Goal: Navigation & Orientation: Understand site structure

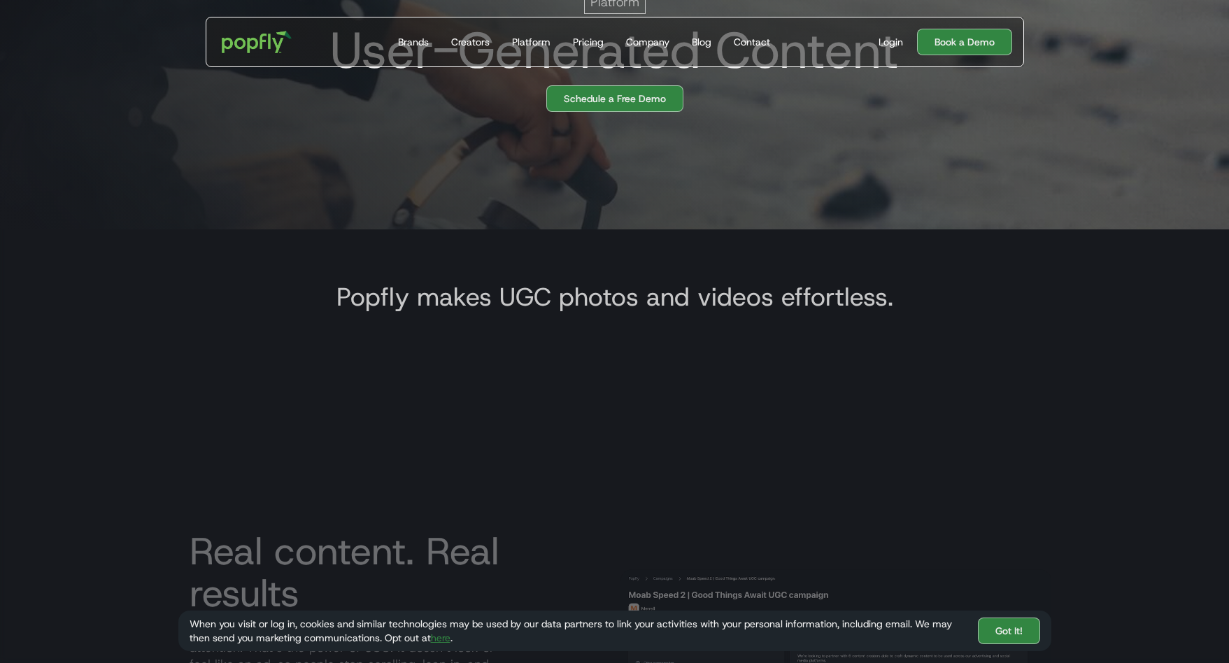
scroll to position [448, 0]
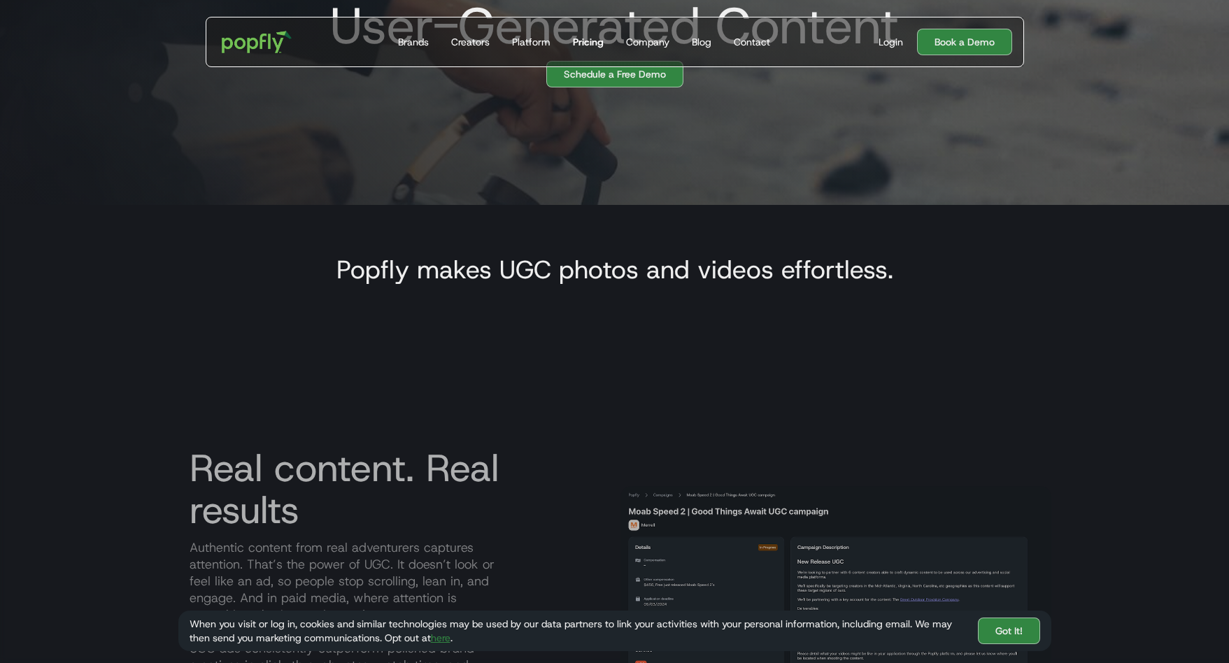
click at [582, 37] on div "Pricing" at bounding box center [588, 42] width 31 height 14
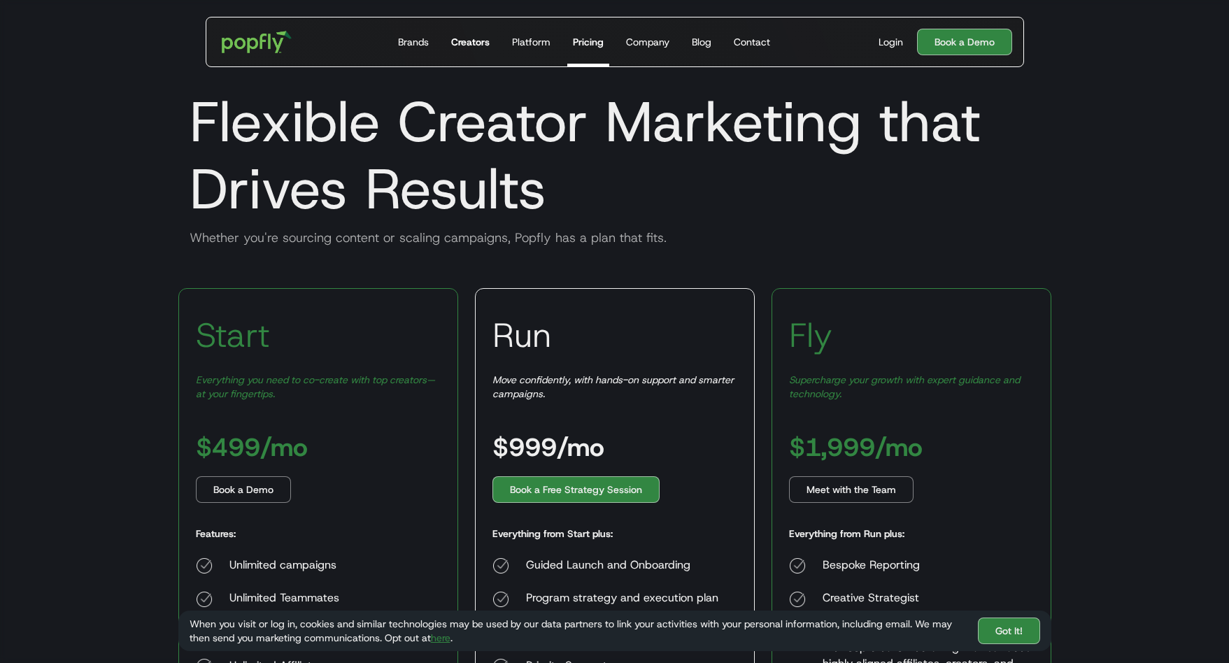
click at [465, 42] on div "Creators" at bounding box center [470, 42] width 38 height 14
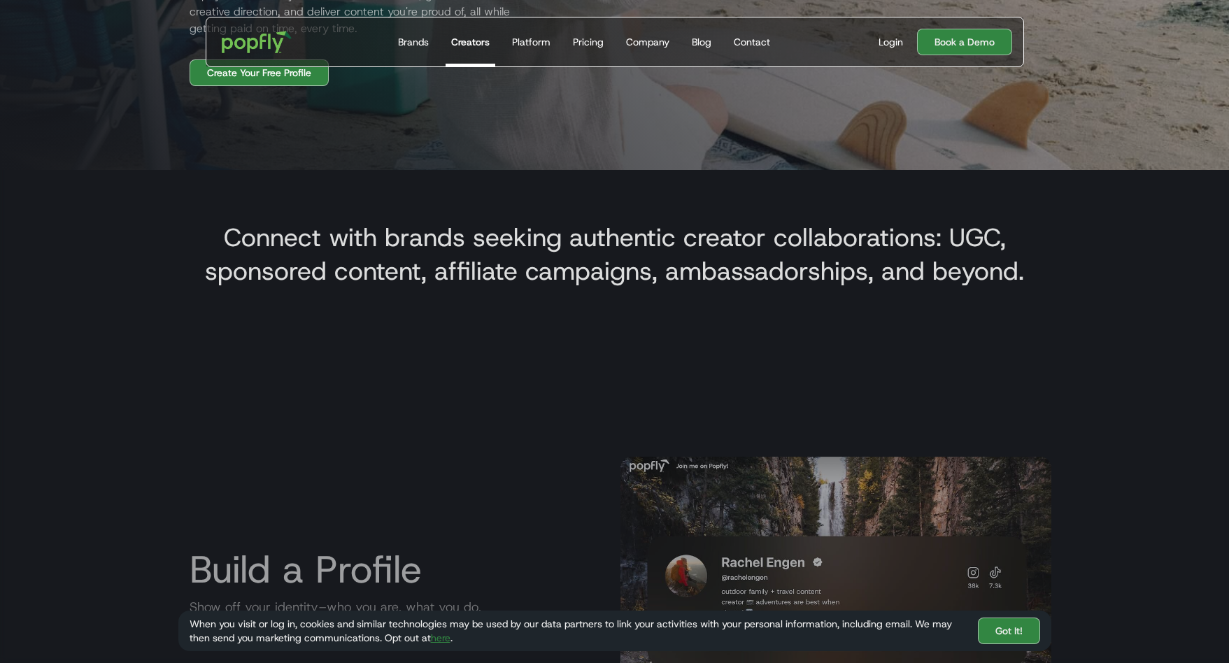
scroll to position [485, 0]
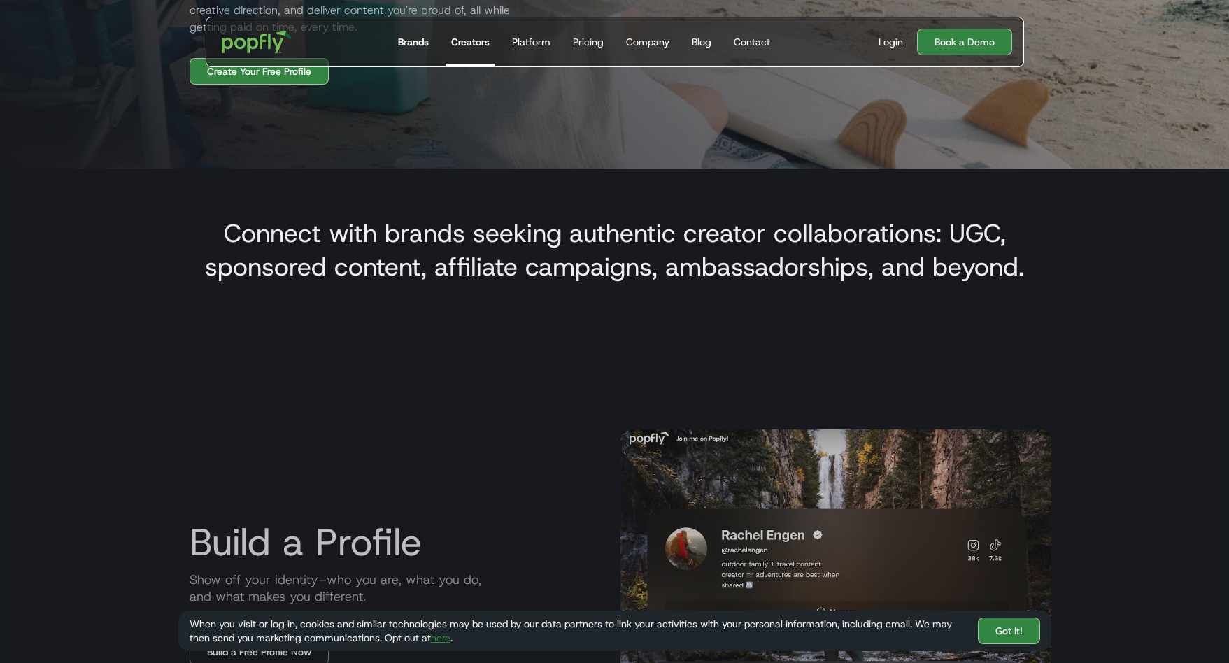
click at [413, 50] on link "Brands" at bounding box center [413, 41] width 42 height 49
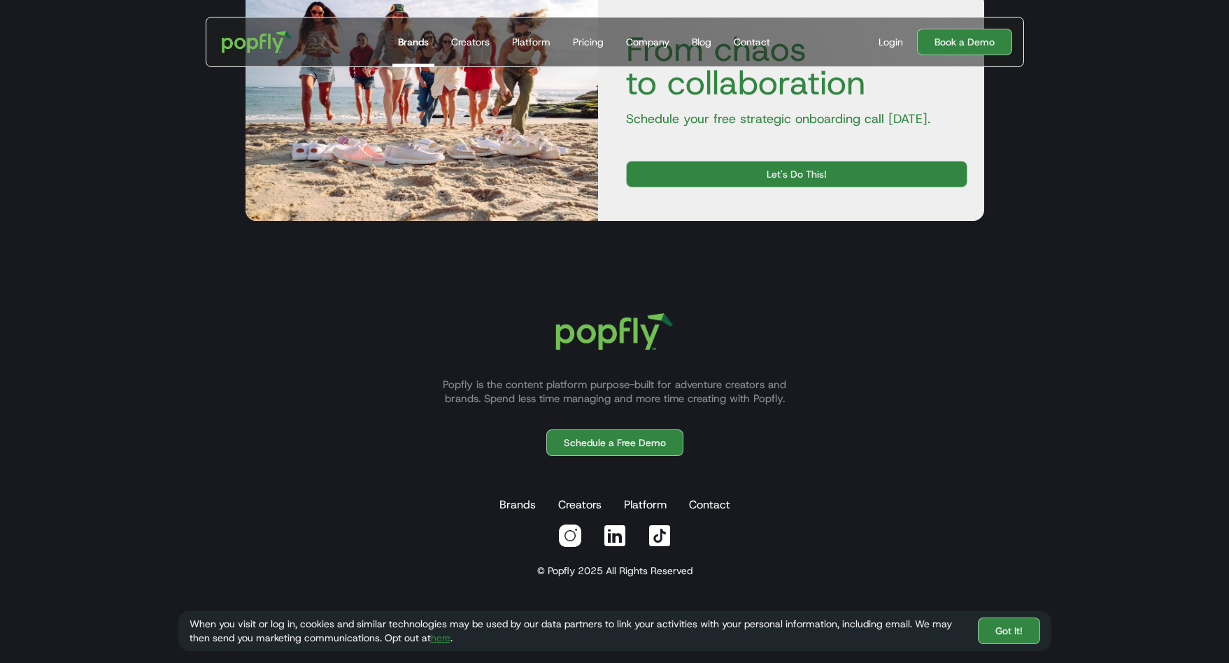
scroll to position [2610, 0]
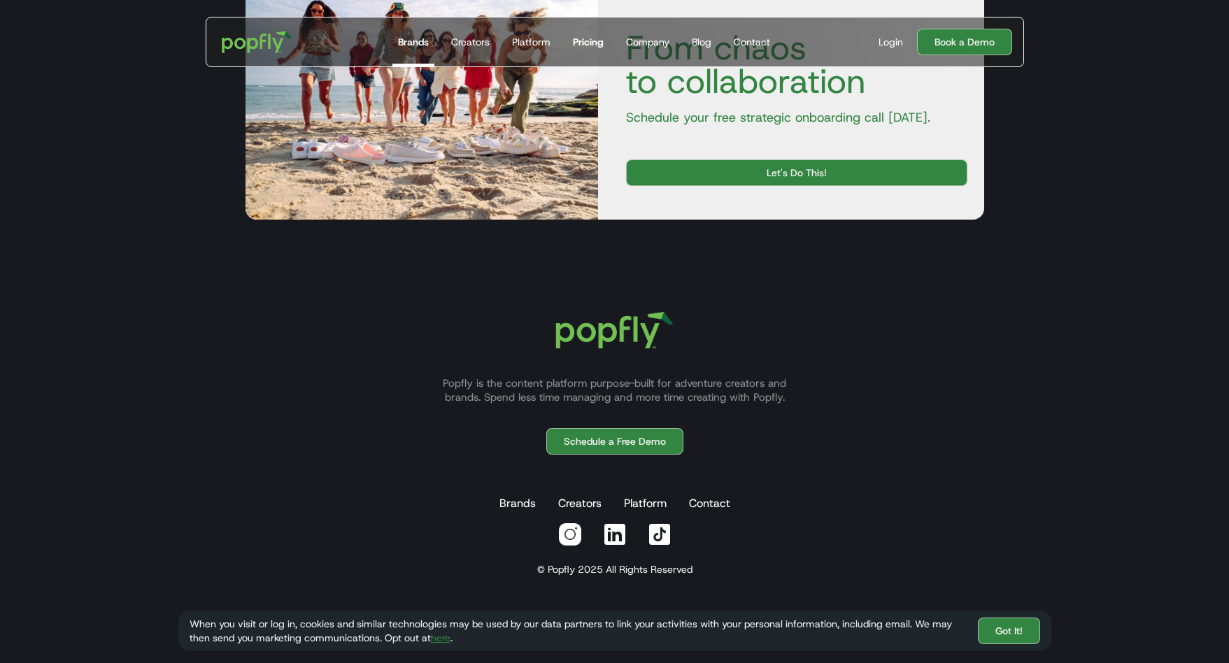
click at [578, 36] on div "Pricing" at bounding box center [588, 42] width 31 height 14
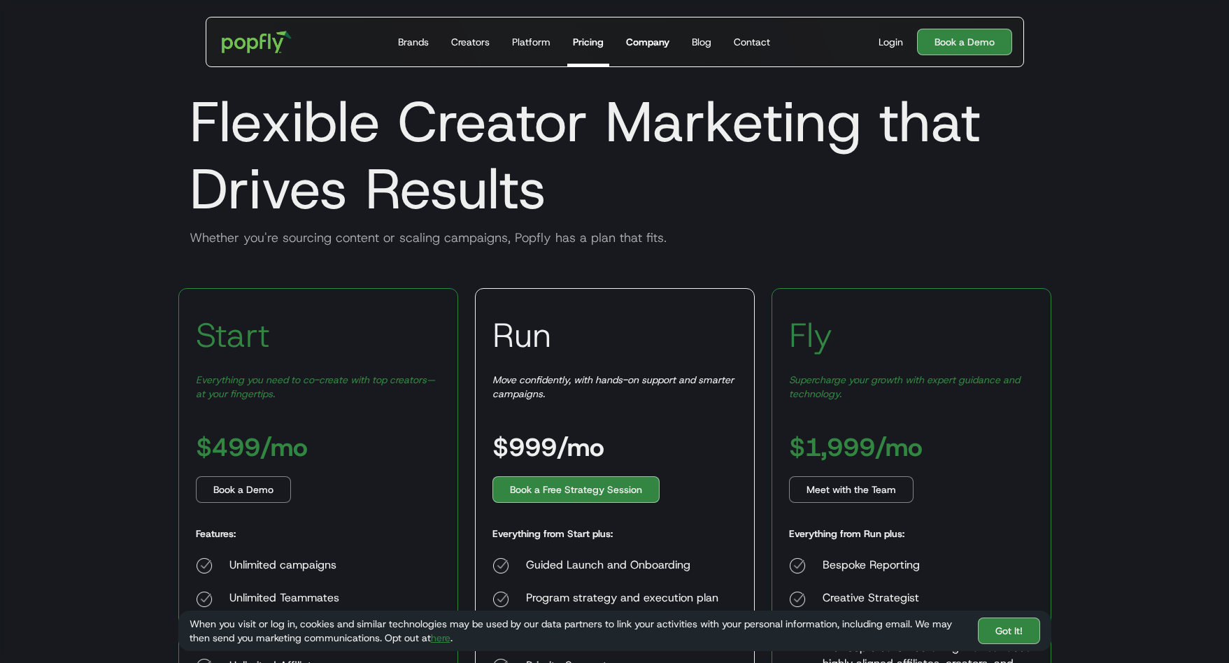
click at [640, 38] on div "Company" at bounding box center [647, 42] width 43 height 14
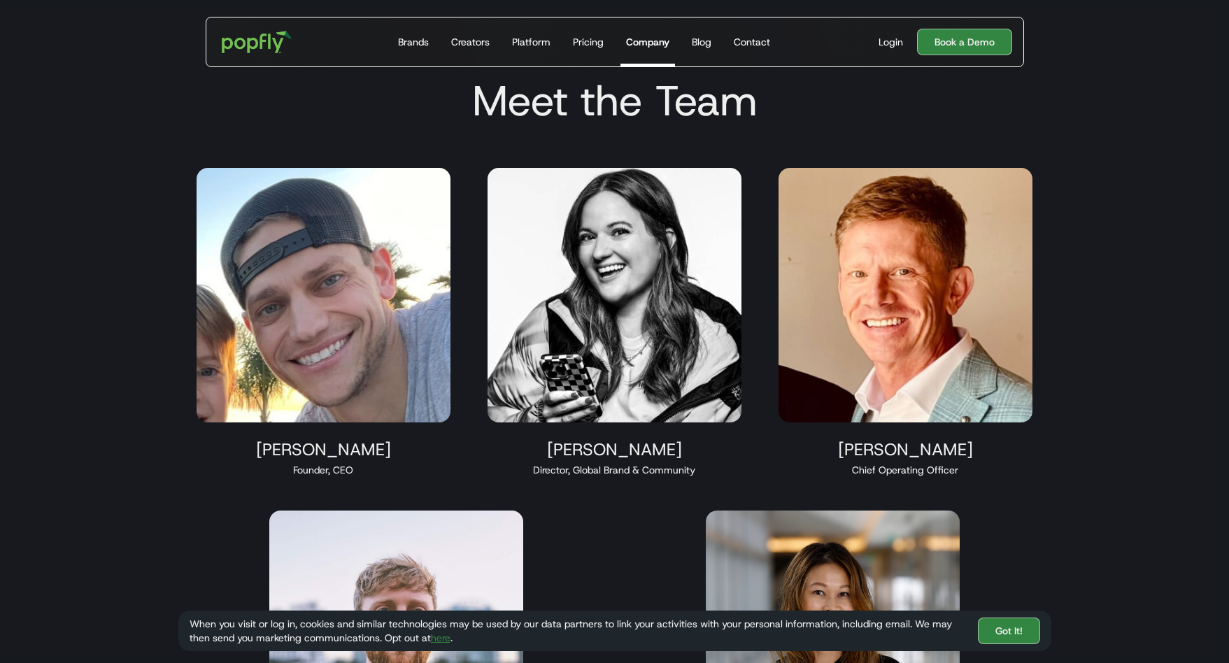
scroll to position [1223, 0]
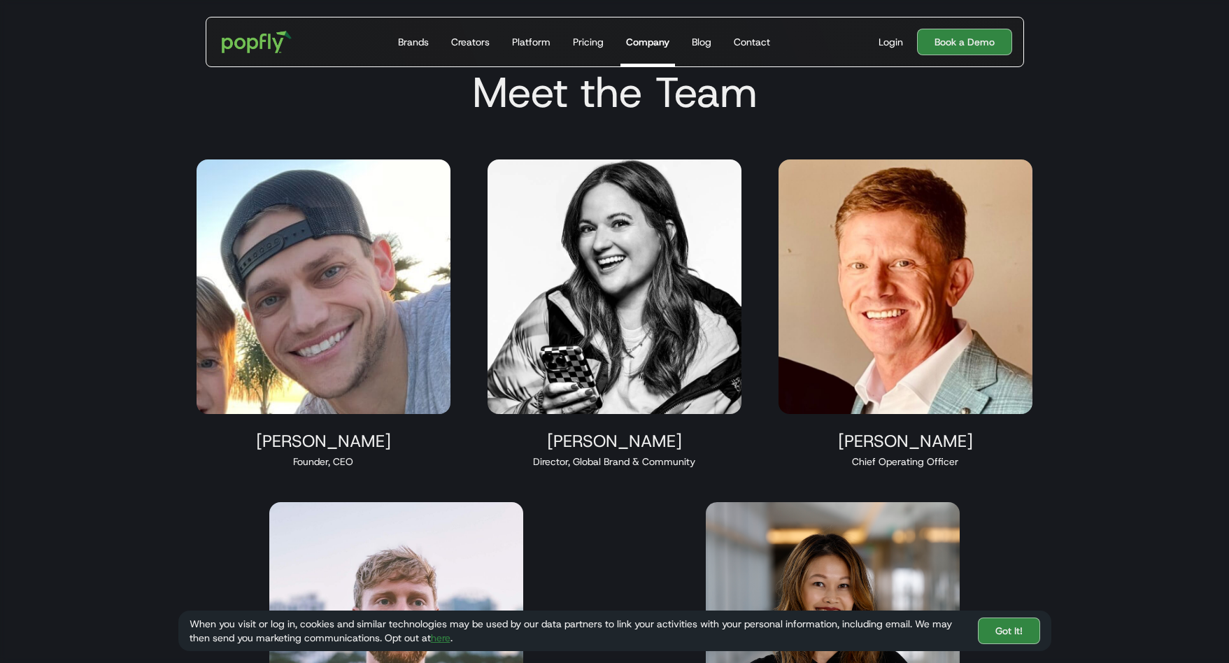
click at [377, 312] on img at bounding box center [324, 286] width 255 height 255
click at [304, 364] on img at bounding box center [324, 286] width 255 height 255
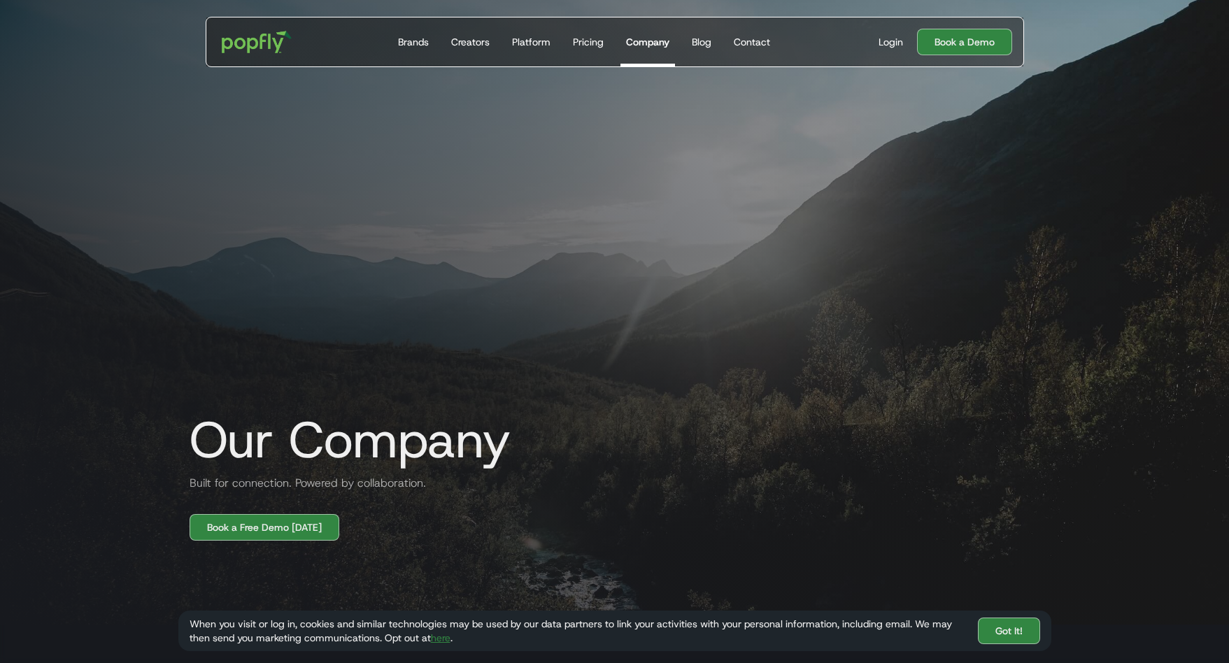
scroll to position [0, 0]
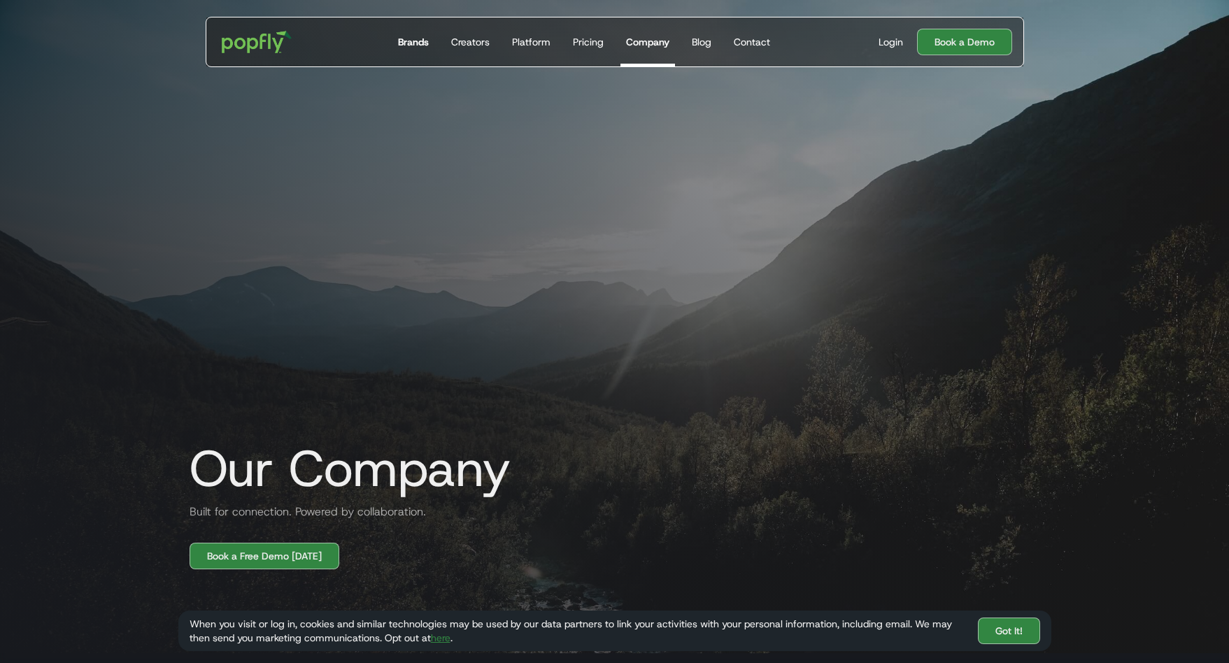
click at [413, 45] on div "Brands" at bounding box center [413, 42] width 31 height 14
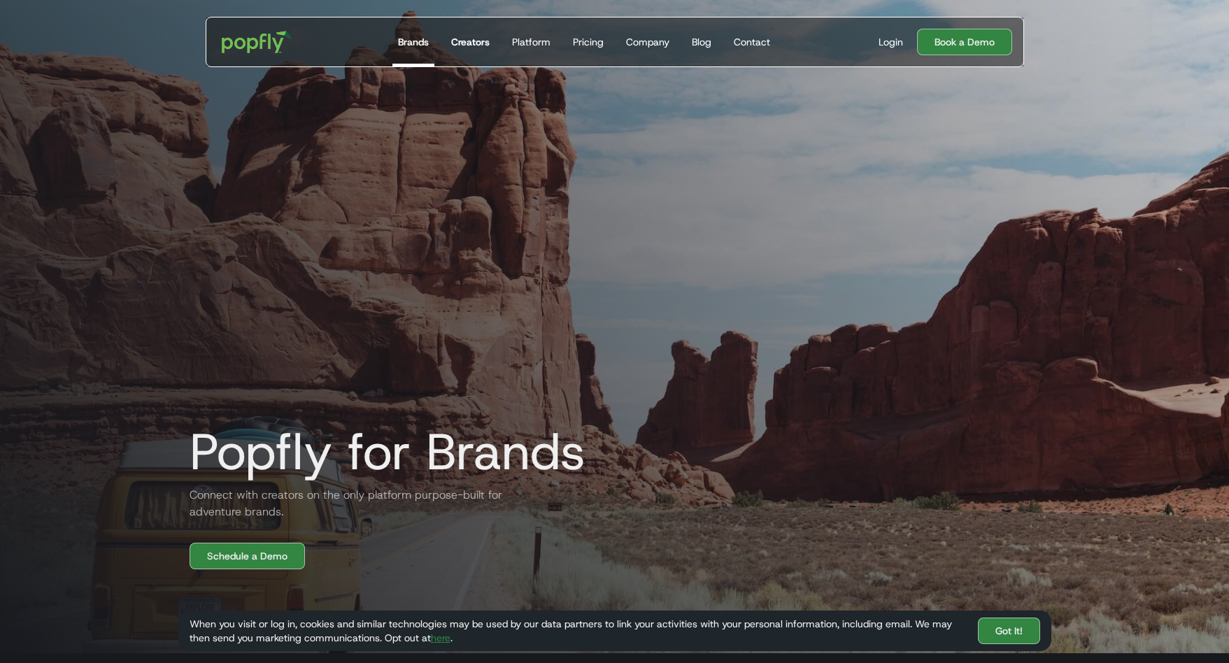
click at [471, 31] on link "Creators" at bounding box center [471, 41] width 50 height 49
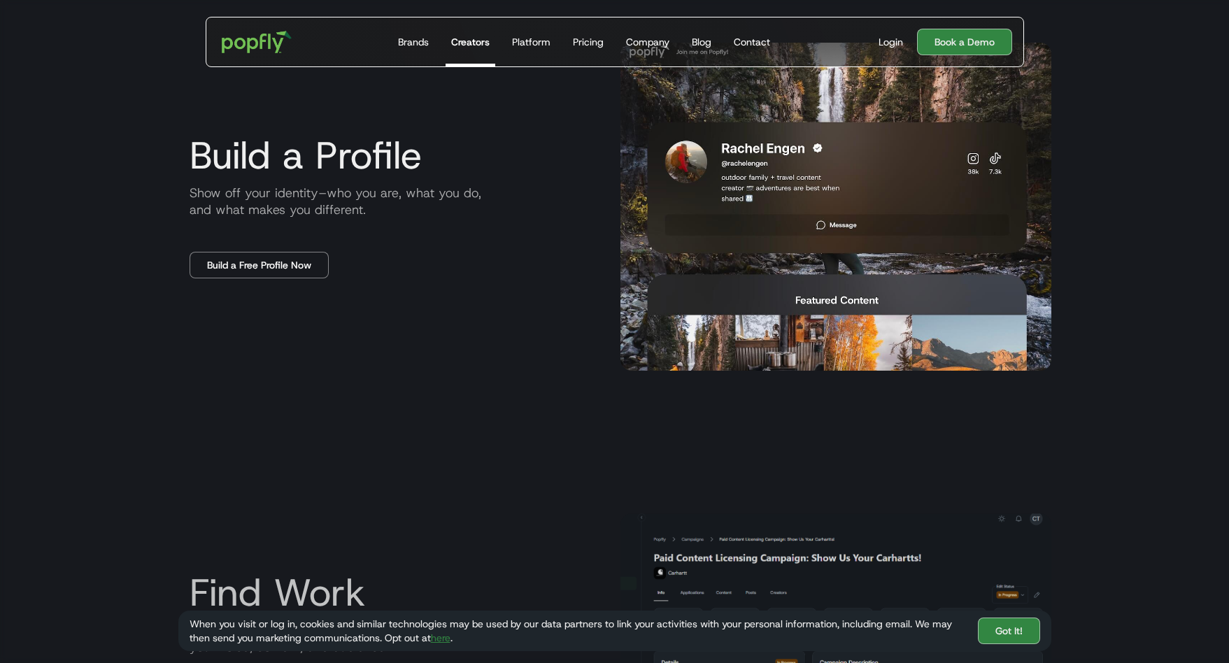
scroll to position [1065, 0]
